Goal: Obtain resource: Obtain resource

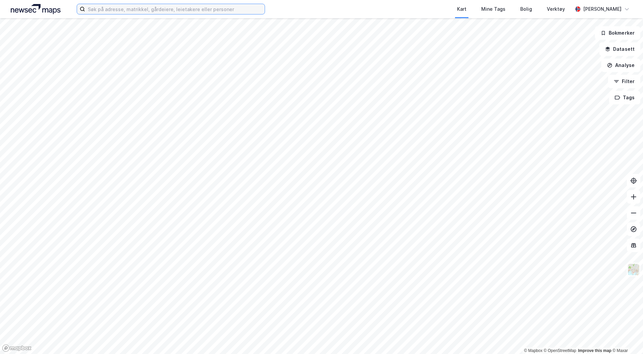
click at [102, 9] on input at bounding box center [175, 9] width 180 height 10
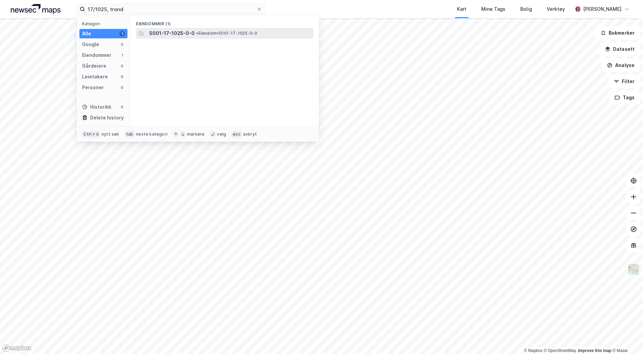
click at [189, 31] on span "5001-17-1025-0-0" at bounding box center [171, 33] width 45 height 8
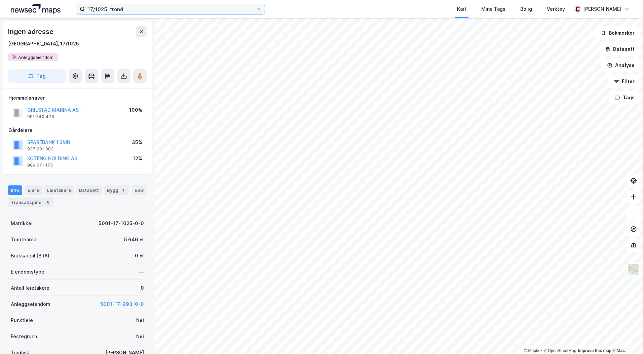
click at [105, 7] on input "17/1025, trond" at bounding box center [171, 9] width 172 height 10
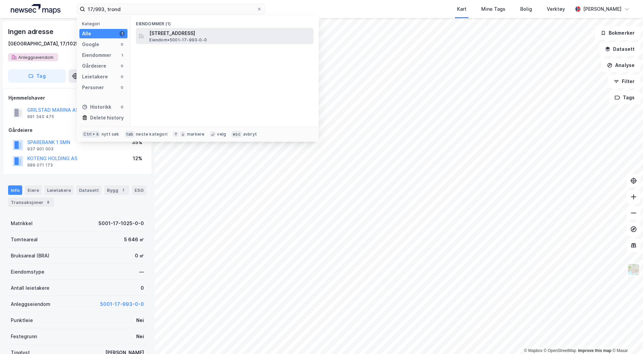
click at [167, 34] on span "[STREET_ADDRESS]" at bounding box center [229, 33] width 161 height 8
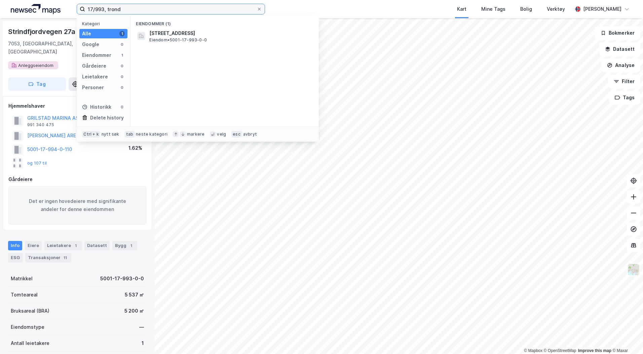
click at [105, 11] on input "17/993, trond" at bounding box center [171, 9] width 172 height 10
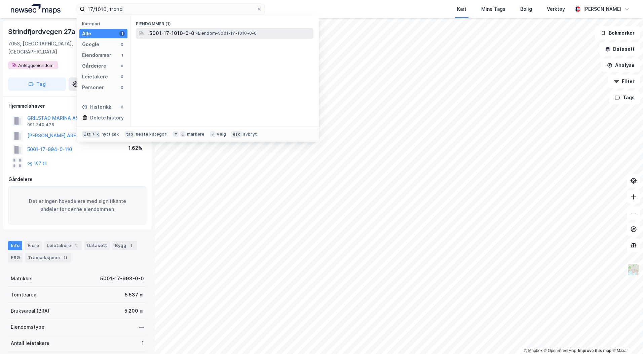
click at [161, 31] on span "5001-17-1010-0-0" at bounding box center [171, 33] width 45 height 8
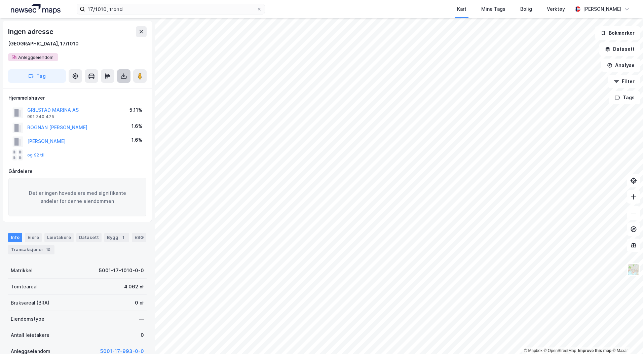
drag, startPoint x: 122, startPoint y: 78, endPoint x: 122, endPoint y: 82, distance: 4.0
click at [122, 78] on icon at bounding box center [124, 77] width 6 height 3
click at [91, 87] on div "Last ned grunnbok" at bounding box center [90, 89] width 39 height 5
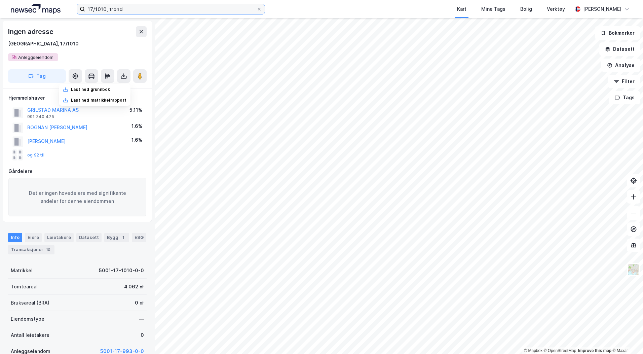
click at [106, 9] on input "17/1010, trond" at bounding box center [171, 9] width 172 height 10
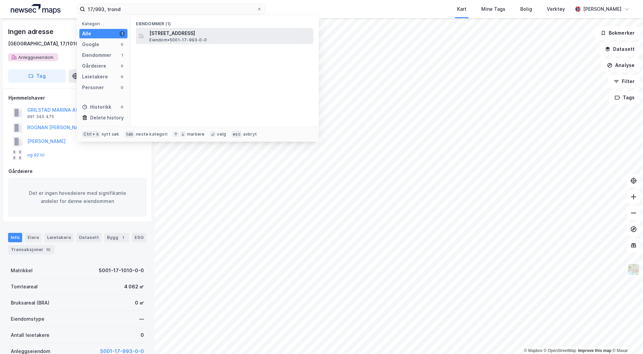
click at [180, 36] on span "[STREET_ADDRESS]" at bounding box center [229, 33] width 161 height 8
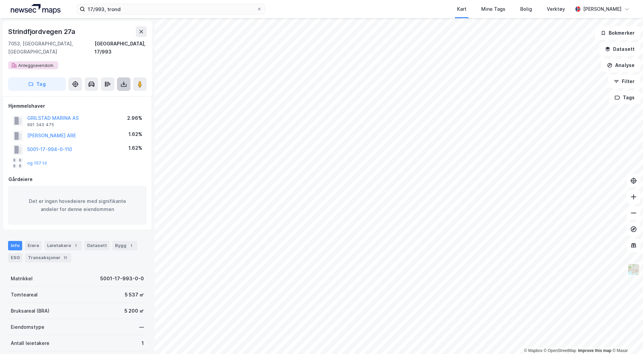
click at [122, 80] on button at bounding box center [123, 83] width 13 height 13
click at [109, 95] on div "Last ned grunnbok" at bounding box center [90, 97] width 39 height 5
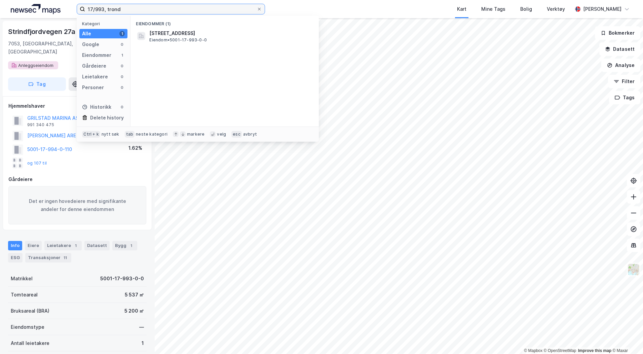
drag, startPoint x: 125, startPoint y: 9, endPoint x: 65, endPoint y: 7, distance: 60.2
click at [65, 7] on div "17/993, trond Kategori Alle 1 Google 0 Eiendommer 1 Gårdeiere 0 Leietakere 0 Pe…" at bounding box center [321, 9] width 643 height 18
type input "41/40, [GEOGRAPHIC_DATA]"
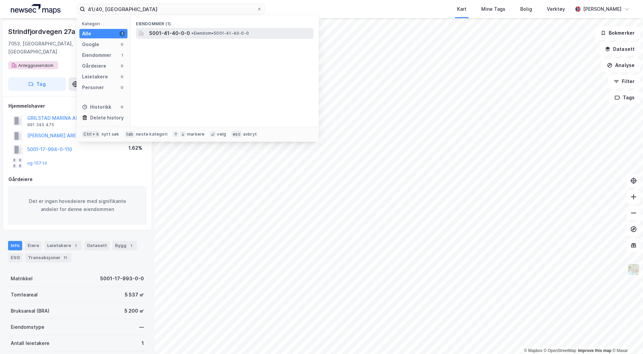
click at [182, 34] on span "5001-41-40-0-0" at bounding box center [169, 33] width 41 height 8
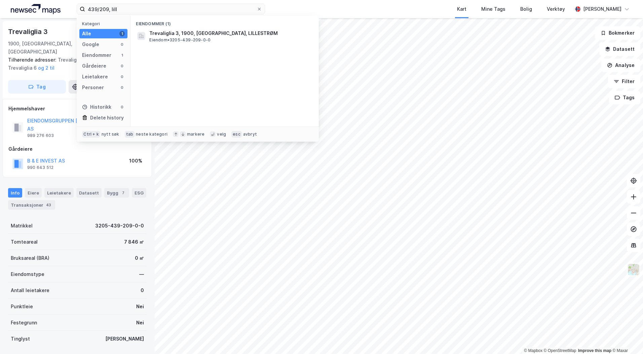
click at [50, 9] on div "439/209, lill Kategori Alle 1 Google 0 Eiendommer 1 Gårdeiere 0 Leietakere 0 Pe…" at bounding box center [321, 9] width 643 height 18
type input "213/38, levanger"
click at [181, 33] on span "5037-213-38-0-0" at bounding box center [171, 33] width 44 height 8
